Goal: Task Accomplishment & Management: Manage account settings

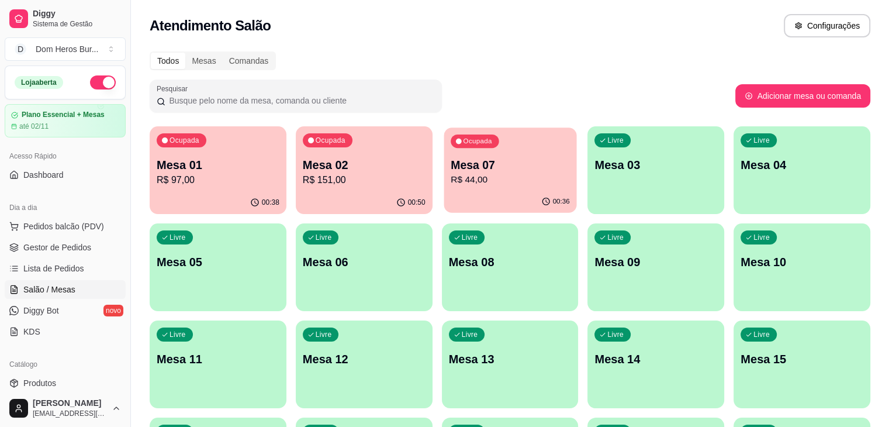
click at [444, 201] on div "00:36" at bounding box center [510, 202] width 133 height 22
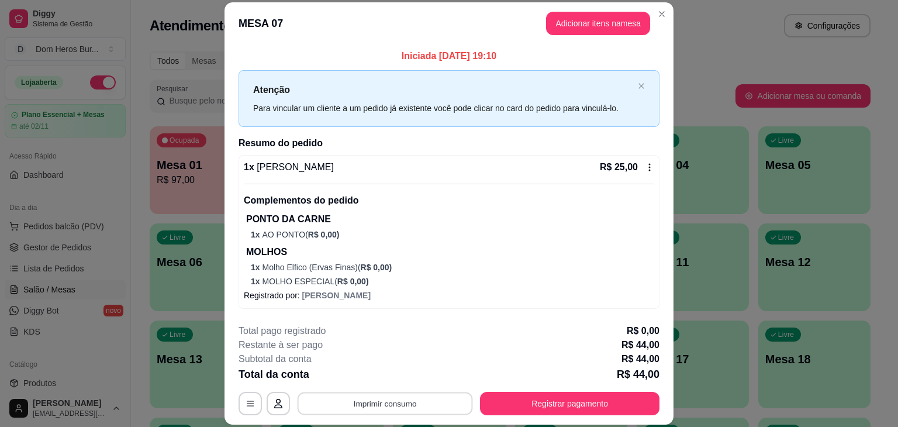
click at [409, 414] on button "Imprimir consumo" at bounding box center [384, 403] width 175 height 23
click at [387, 377] on button "IMPRESSORA" at bounding box center [384, 376] width 82 height 18
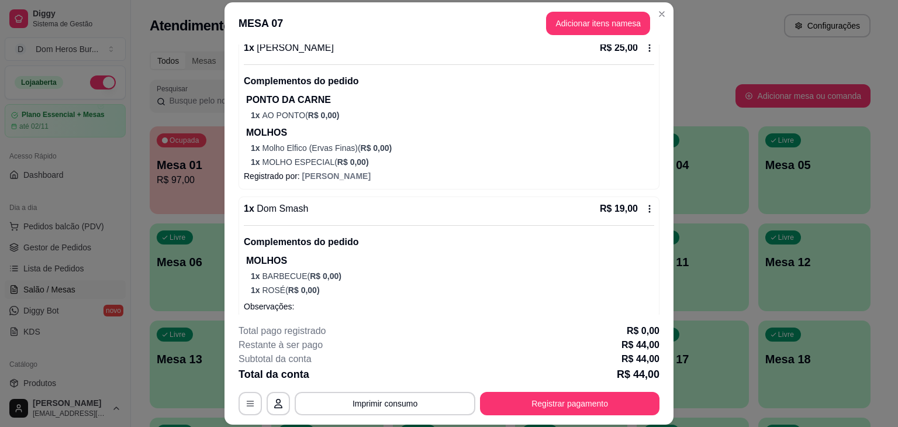
scroll to position [154, 0]
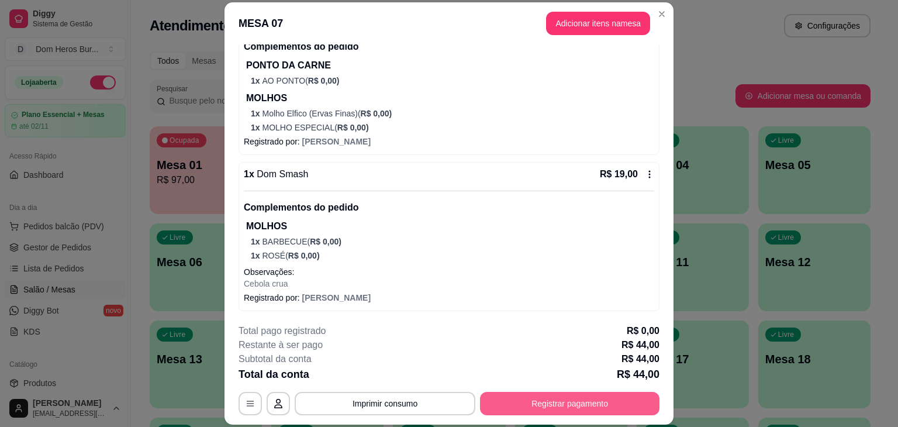
click at [551, 398] on button "Registrar pagamento" at bounding box center [569, 403] width 179 height 23
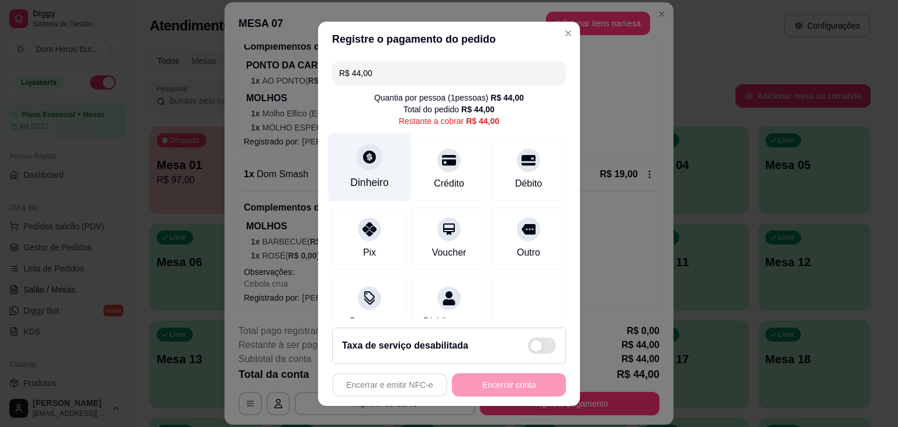
click at [363, 161] on icon at bounding box center [369, 156] width 13 height 13
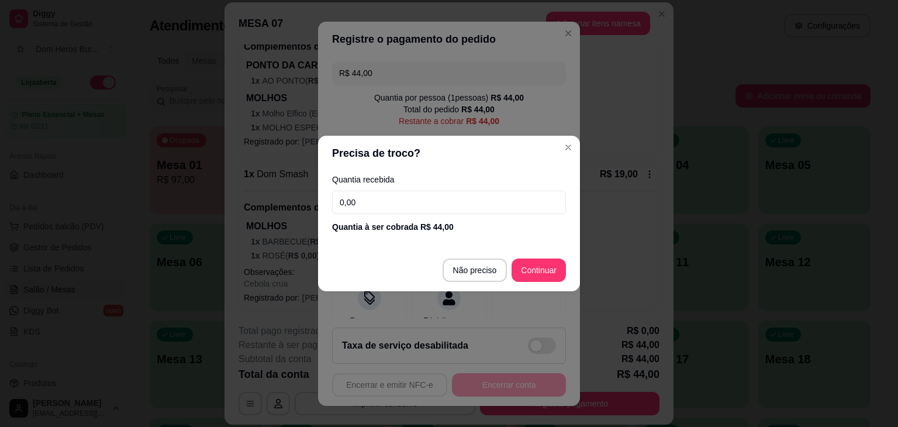
click at [376, 197] on input "0,00" at bounding box center [449, 202] width 234 height 23
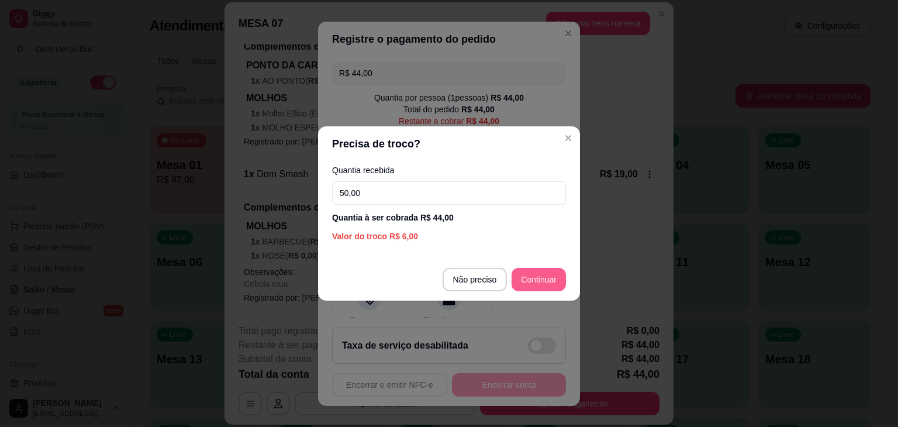
type input "50,00"
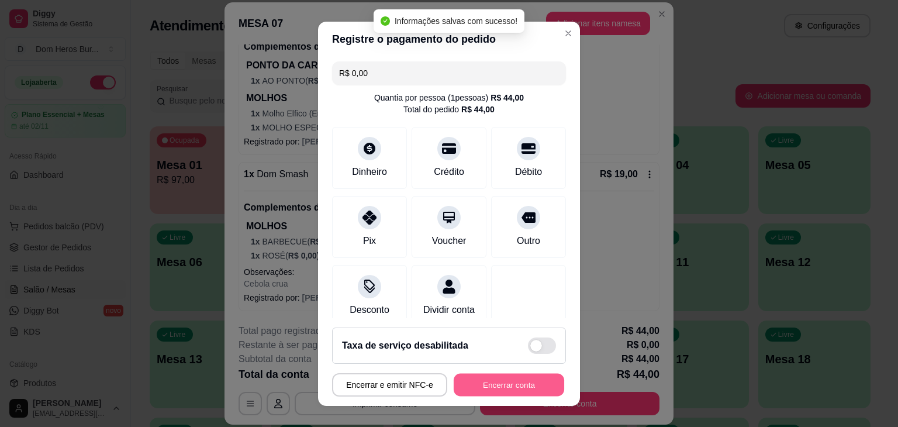
type input "R$ 0,00"
click at [527, 378] on button "Encerrar conta" at bounding box center [509, 384] width 110 height 23
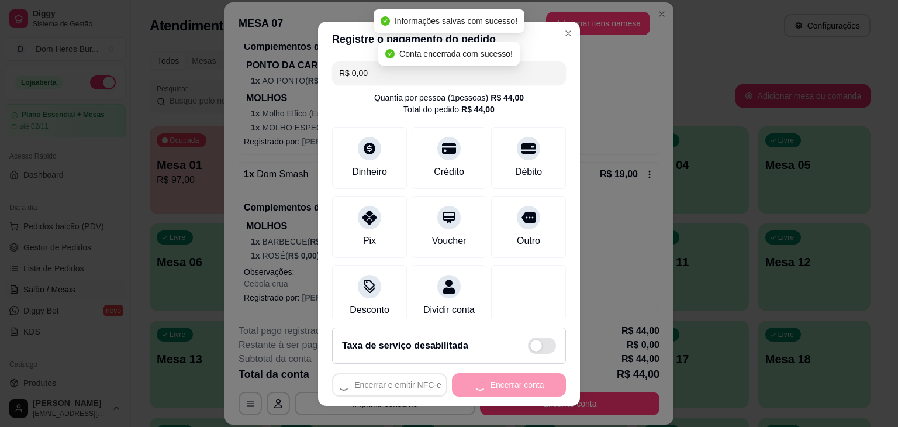
scroll to position [0, 0]
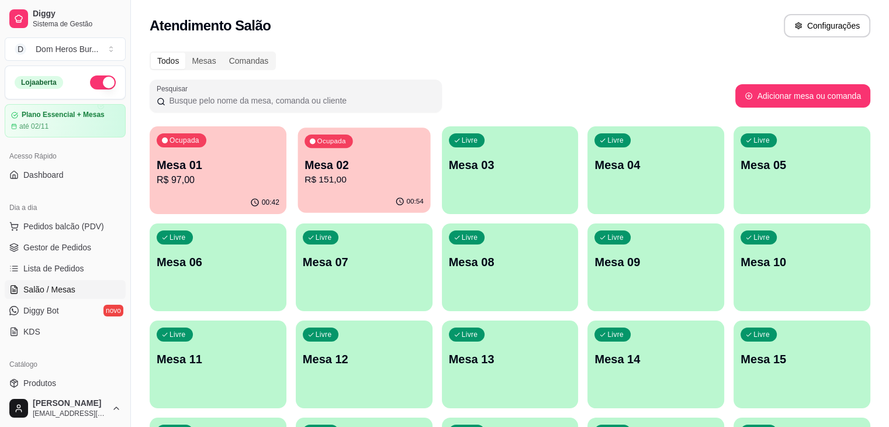
click at [297, 153] on div "Ocupada Mesa 02 R$ 151,00" at bounding box center [363, 158] width 133 height 63
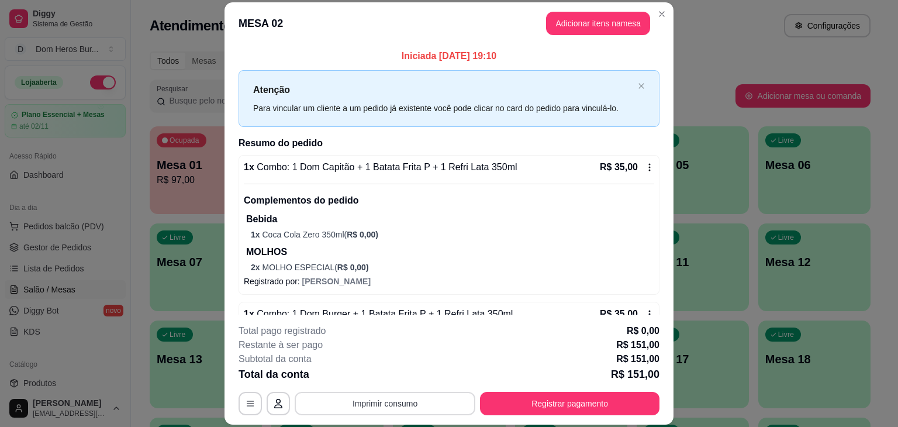
click at [402, 410] on button "Imprimir consumo" at bounding box center [385, 403] width 181 height 23
click at [372, 378] on button "IMPRESSORA" at bounding box center [384, 376] width 82 height 18
drag, startPoint x: 372, startPoint y: 378, endPoint x: 407, endPoint y: 58, distance: 322.2
click at [407, 58] on p "Iniciada [DATE] 19:10" at bounding box center [448, 56] width 421 height 14
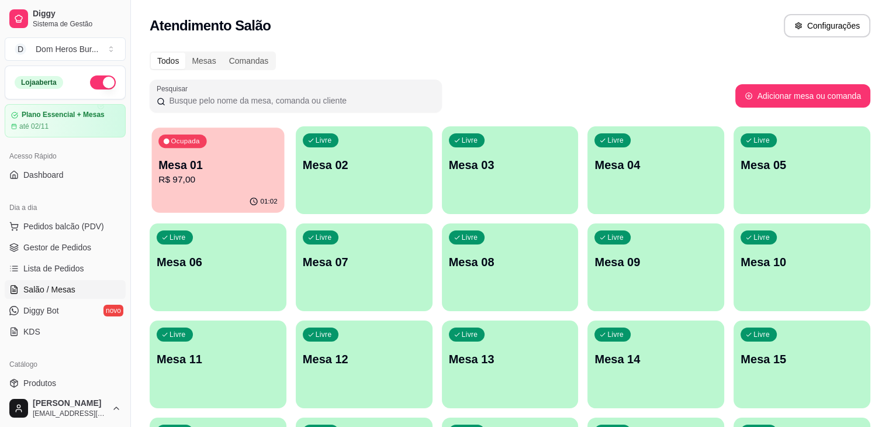
click at [171, 143] on p "Ocupada" at bounding box center [185, 141] width 29 height 9
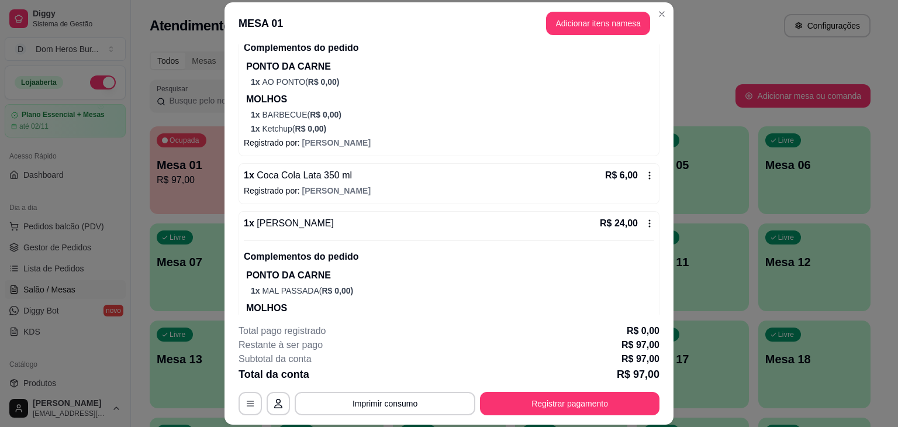
scroll to position [332, 0]
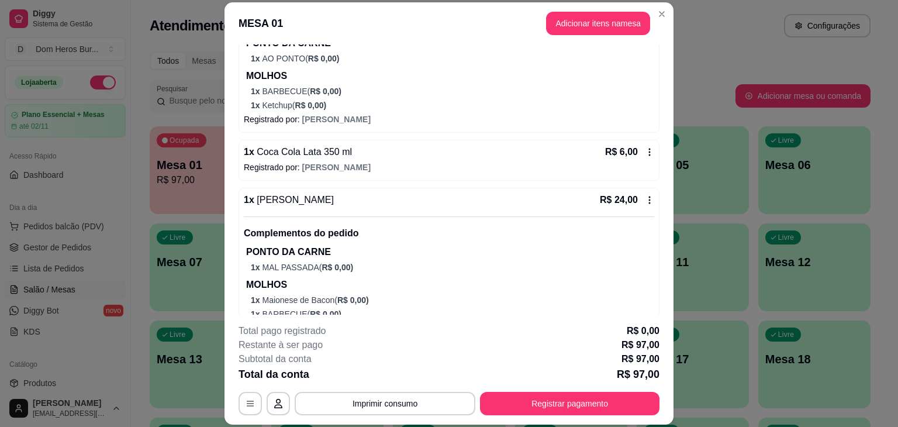
click at [508, 150] on div "1 x Coca Cola Lata 350 ml R$ 6,00" at bounding box center [449, 152] width 410 height 14
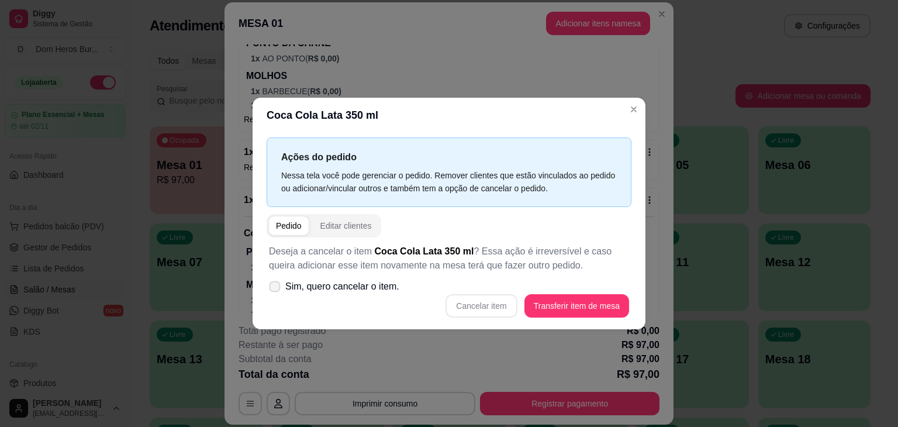
click at [372, 276] on label "Sim, quero cancelar o item." at bounding box center [334, 286] width 140 height 23
click at [276, 289] on input "Sim, quero cancelar o item." at bounding box center [272, 293] width 8 height 8
checkbox input "true"
click at [477, 313] on button "Cancelar item" at bounding box center [480, 305] width 71 height 23
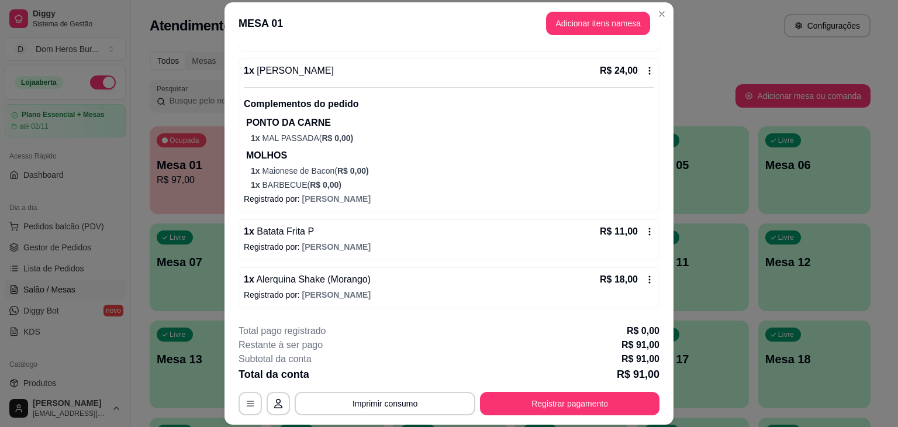
scroll to position [476, 0]
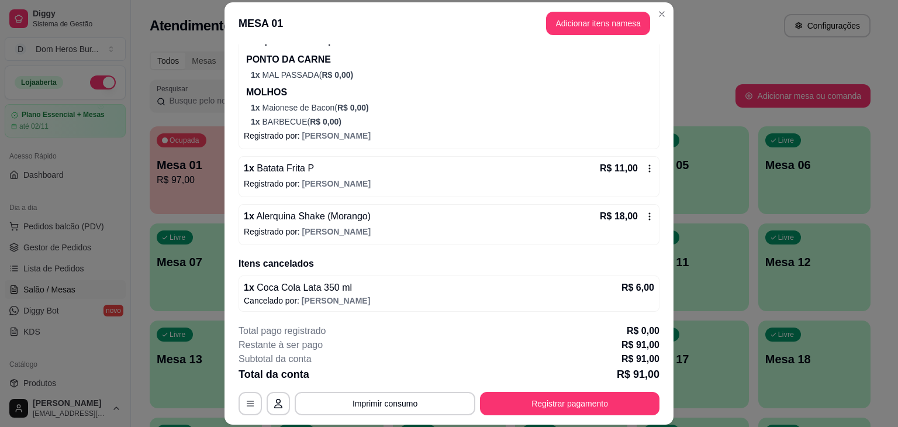
click at [344, 164] on div "1 x Batata Frita P R$ 11,00" at bounding box center [449, 168] width 410 height 14
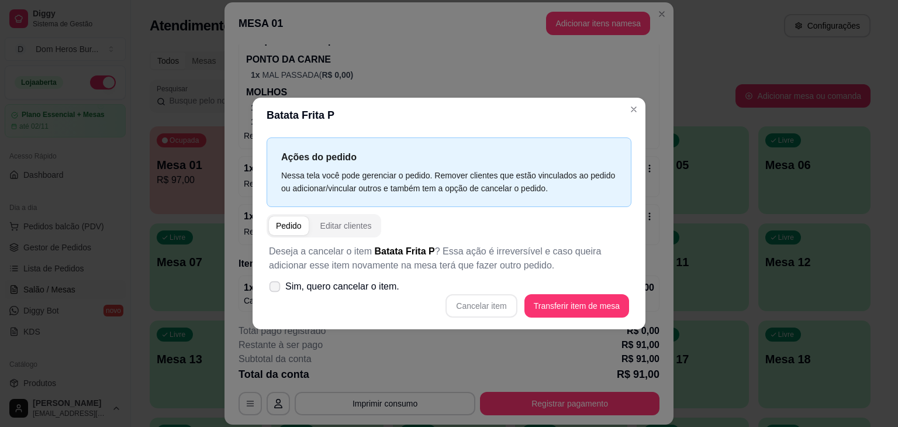
click at [326, 289] on span "Sim, quero cancelar o item." at bounding box center [342, 286] width 114 height 14
click at [276, 289] on input "Sim, quero cancelar o item." at bounding box center [272, 293] width 8 height 8
checkbox input "true"
click at [482, 305] on button "Cancelar item" at bounding box center [480, 305] width 71 height 23
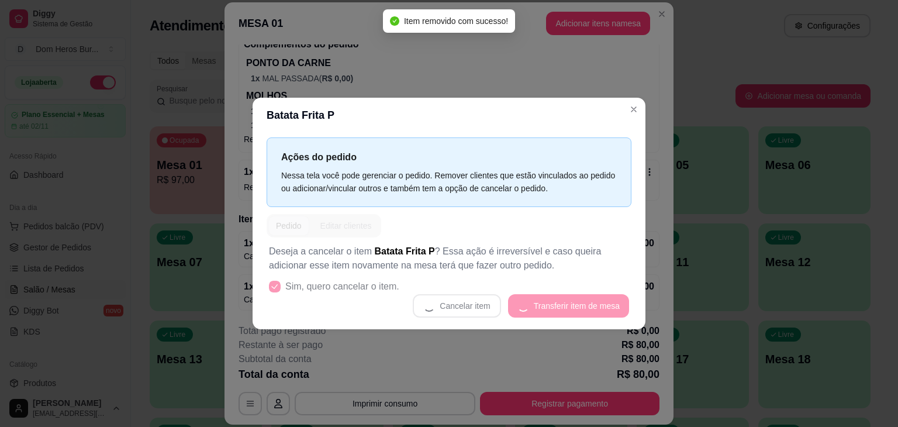
scroll to position [472, 0]
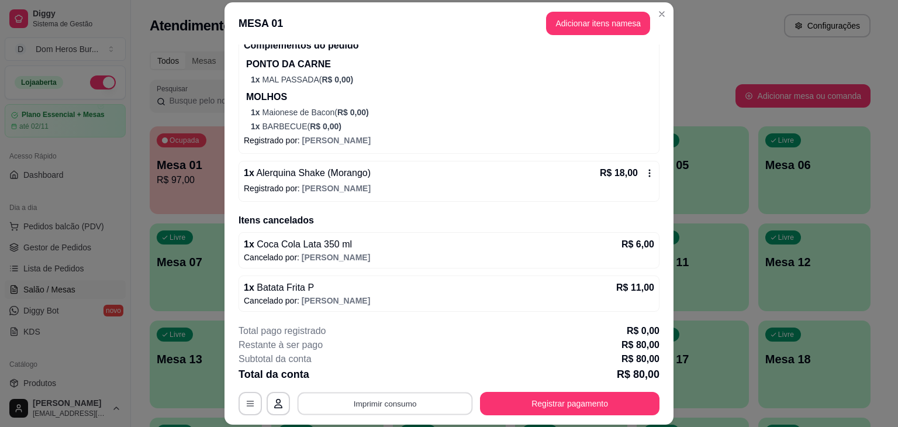
click at [399, 414] on button "Imprimir consumo" at bounding box center [384, 403] width 175 height 23
click at [390, 371] on button "IMPRESSORA" at bounding box center [384, 376] width 82 height 18
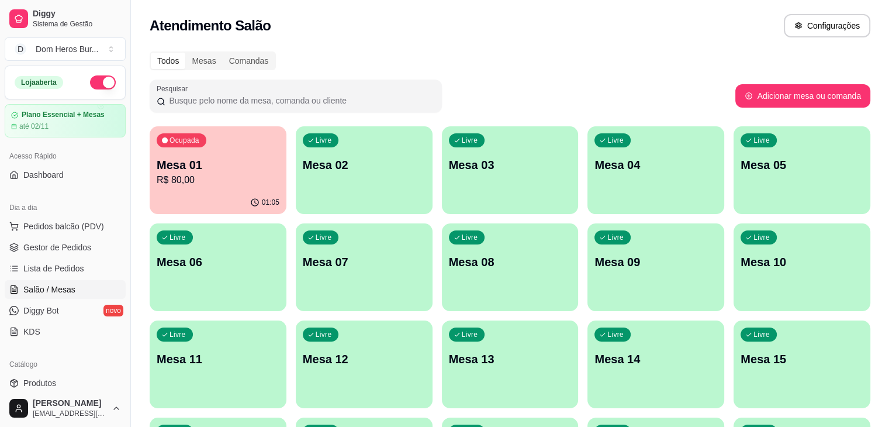
click at [186, 168] on p "Mesa 01" at bounding box center [218, 165] width 123 height 16
click at [186, 168] on p "Mesa 01" at bounding box center [217, 165] width 119 height 16
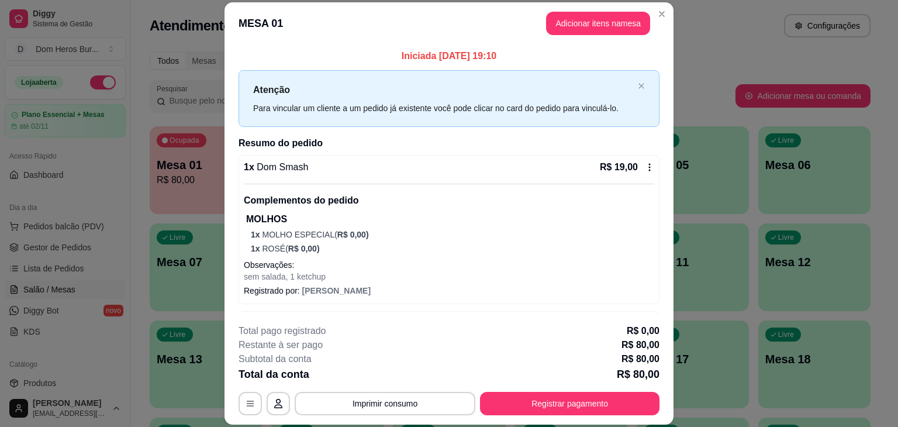
click at [516, 420] on footer "**********" at bounding box center [448, 369] width 449 height 110
click at [518, 397] on button "Registrar pagamento" at bounding box center [570, 403] width 174 height 23
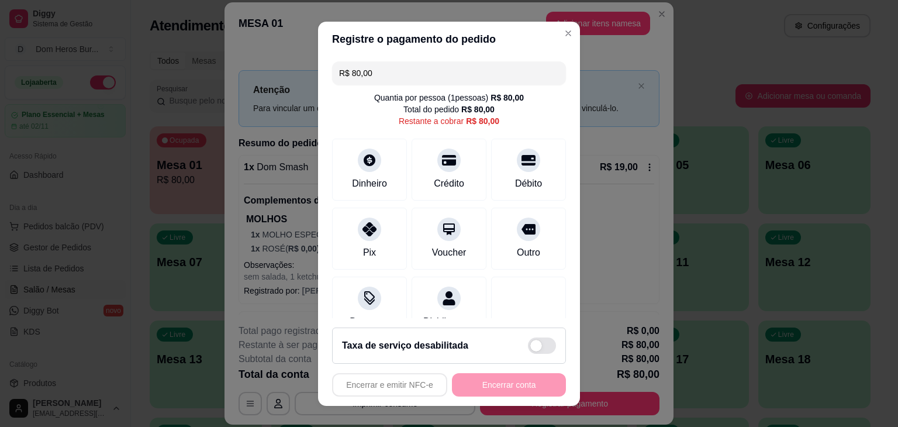
click at [414, 65] on input "R$ 80,00" at bounding box center [449, 72] width 220 height 23
click at [348, 263] on div "Pix" at bounding box center [369, 236] width 82 height 68
click at [485, 78] on input "R$ 34,00" at bounding box center [449, 72] width 220 height 23
click at [350, 167] on div "Dinheiro" at bounding box center [369, 167] width 82 height 68
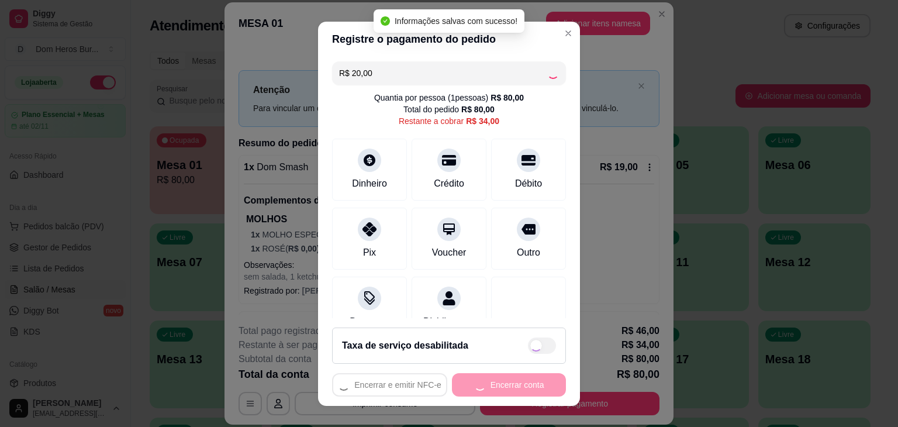
type input "R$ 14,00"
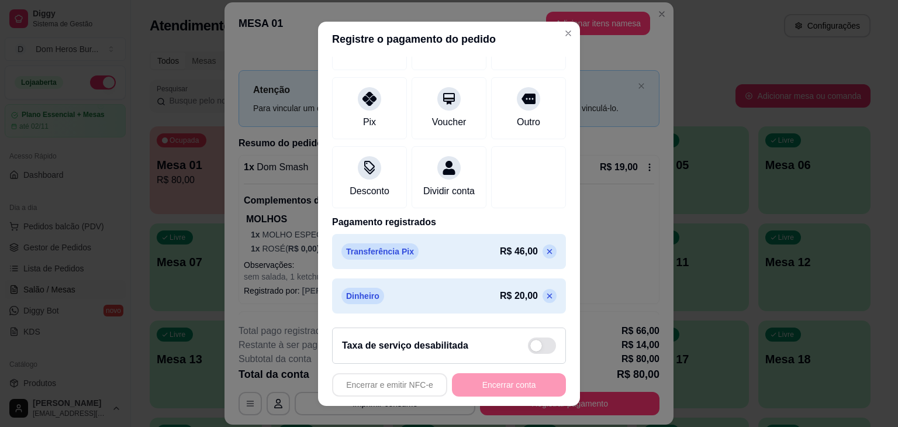
scroll to position [0, 0]
